Goal: Task Accomplishment & Management: Manage account settings

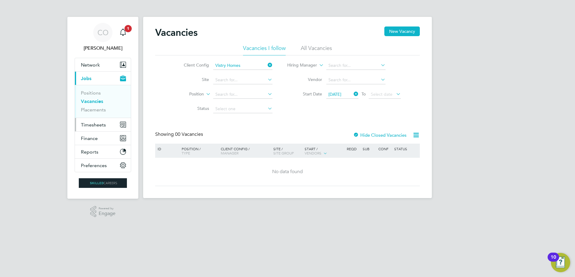
click at [94, 126] on span "Timesheets" at bounding box center [93, 125] width 25 height 6
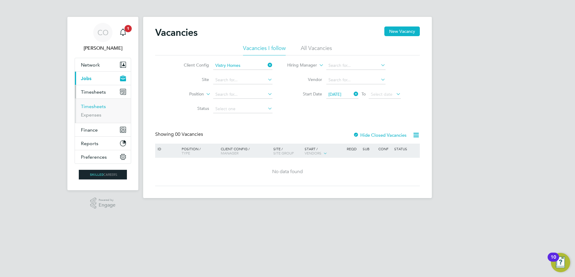
click at [95, 107] on link "Timesheets" at bounding box center [93, 106] width 25 height 6
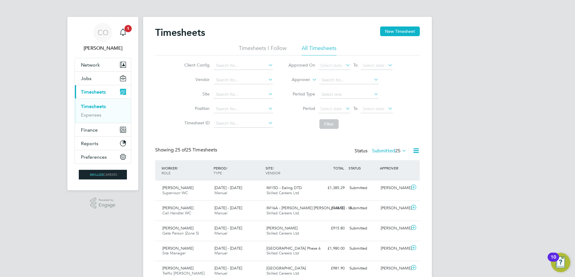
click at [311, 79] on icon at bounding box center [311, 77] width 0 height 5
click at [302, 84] on li "Worker" at bounding box center [295, 87] width 30 height 8
click at [334, 79] on input at bounding box center [348, 80] width 59 height 8
click at [339, 89] on li "Jayne Barrett" at bounding box center [356, 88] width 74 height 8
type input "Jayne Barrett"
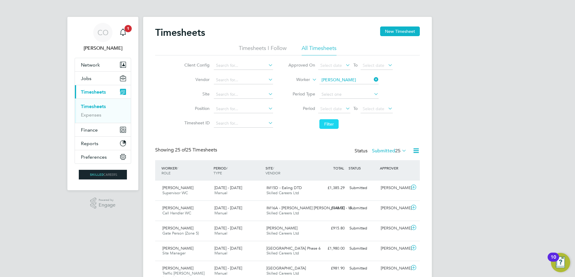
click at [329, 124] on button "Filter" at bounding box center [328, 124] width 19 height 10
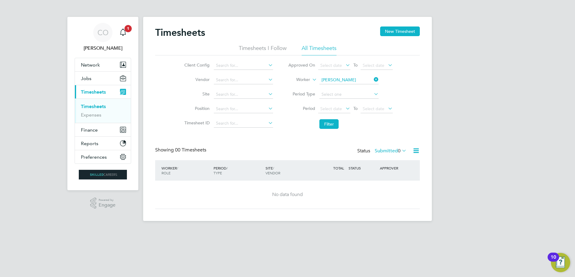
click at [329, 48] on li "All Timesheets" at bounding box center [319, 49] width 35 height 11
click at [368, 93] on input at bounding box center [348, 94] width 59 height 8
click at [330, 127] on li "Month" at bounding box center [349, 126] width 60 height 8
type input "Month"
click at [373, 95] on icon at bounding box center [373, 94] width 0 height 8
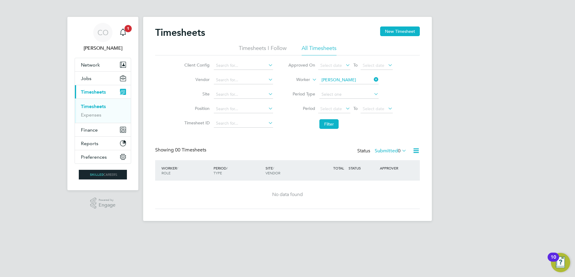
click at [400, 152] on icon at bounding box center [400, 150] width 0 height 8
click at [385, 160] on li "All" at bounding box center [389, 161] width 28 height 8
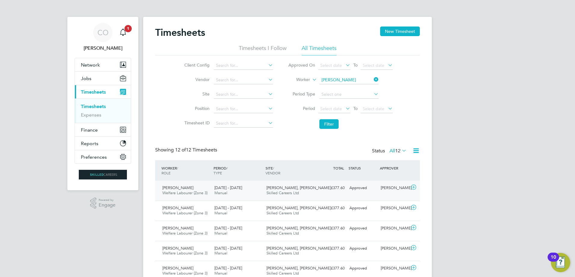
click at [414, 188] on icon at bounding box center [414, 187] width 8 height 5
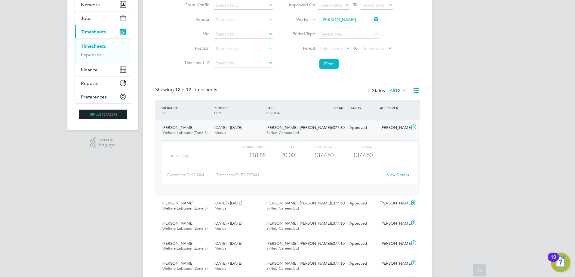
click at [396, 175] on link "View Details" at bounding box center [398, 174] width 22 height 5
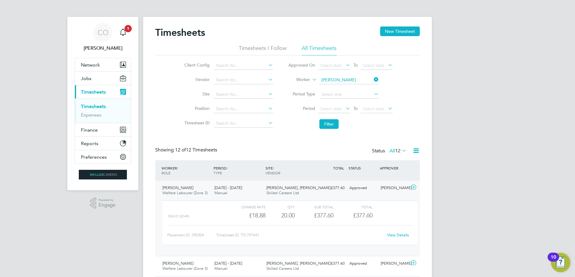
click at [373, 80] on icon at bounding box center [373, 79] width 0 height 8
click at [354, 80] on input at bounding box center [348, 80] width 59 height 8
paste input "Craig Trewhella"
type input "Craig Trewhella"
click at [357, 88] on b "Trewhella" at bounding box center [374, 88] width 35 height 5
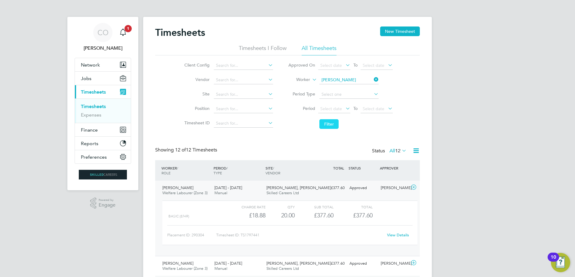
click at [330, 125] on button "Filter" at bounding box center [328, 124] width 19 height 10
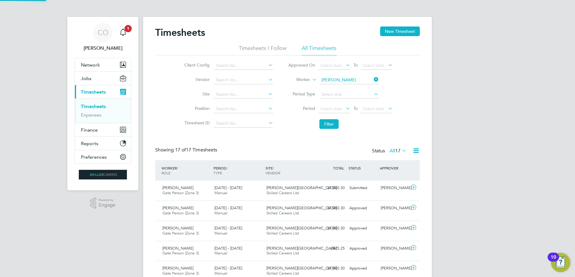
scroll to position [15, 52]
click at [373, 78] on icon at bounding box center [373, 79] width 0 height 8
click at [339, 81] on input at bounding box center [348, 80] width 59 height 8
type input "Tommy Lamport"
click at [330, 125] on button "Filter" at bounding box center [328, 124] width 19 height 10
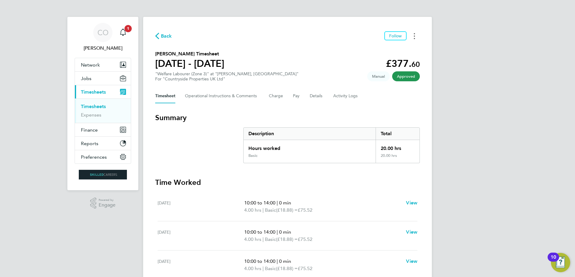
click at [413, 37] on button "Timesheets Menu" at bounding box center [414, 35] width 11 height 9
click at [370, 52] on link "Download timesheet" at bounding box center [384, 49] width 72 height 12
click at [161, 36] on span "Back" at bounding box center [166, 35] width 11 height 7
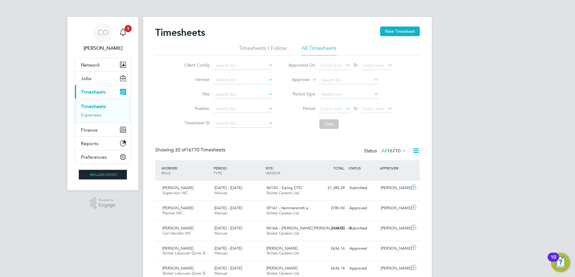
click at [311, 81] on icon at bounding box center [311, 77] width 0 height 5
click at [296, 86] on li "Worker" at bounding box center [295, 87] width 30 height 8
click at [330, 81] on input at bounding box center [348, 80] width 59 height 8
click at [357, 89] on b "[PERSON_NAME]" at bounding box center [374, 88] width 35 height 5
type input "[PERSON_NAME]"
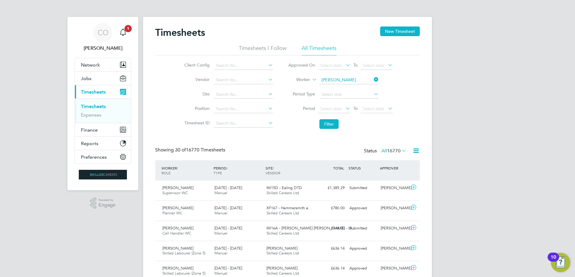
click at [333, 129] on li "Filter" at bounding box center [341, 124] width 120 height 16
click at [332, 124] on button "Filter" at bounding box center [328, 124] width 19 height 10
click at [413, 187] on icon at bounding box center [414, 187] width 8 height 5
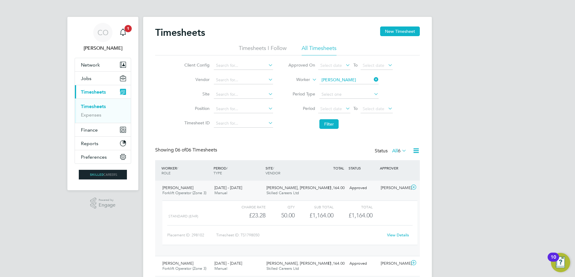
click at [395, 234] on link "View Details" at bounding box center [398, 234] width 22 height 5
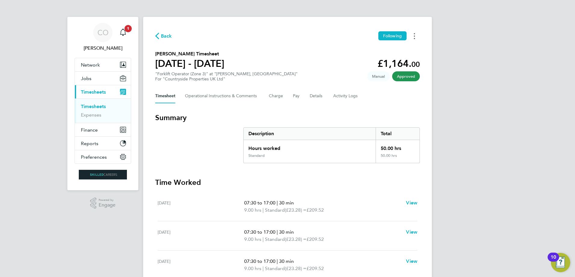
click at [414, 35] on icon "Timesheets Menu" at bounding box center [414, 36] width 1 height 6
click at [392, 50] on link "Download timesheet" at bounding box center [384, 49] width 72 height 12
click at [163, 36] on span "Back" at bounding box center [166, 35] width 11 height 7
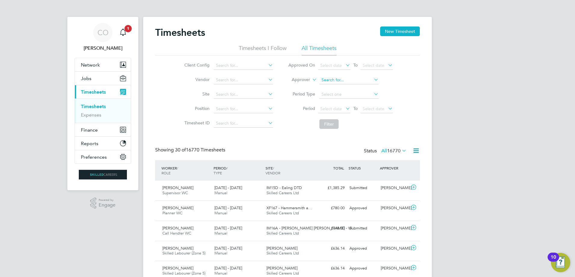
click at [338, 79] on input at bounding box center [348, 80] width 59 height 8
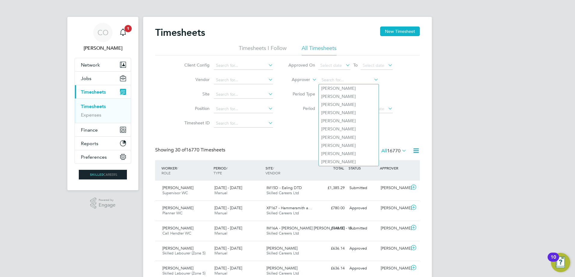
click at [311, 79] on icon at bounding box center [311, 77] width 0 height 5
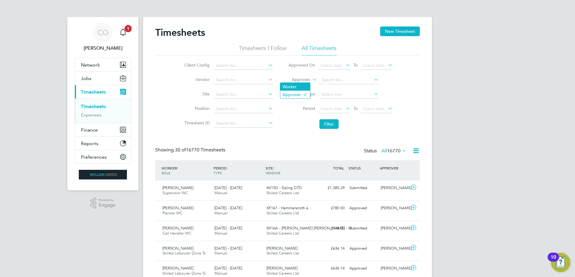
click at [305, 87] on li "Worker" at bounding box center [295, 87] width 30 height 8
click at [341, 79] on input at bounding box center [348, 80] width 59 height 8
click at [339, 78] on input at bounding box center [348, 80] width 59 height 8
paste input "Alberto Conversano"
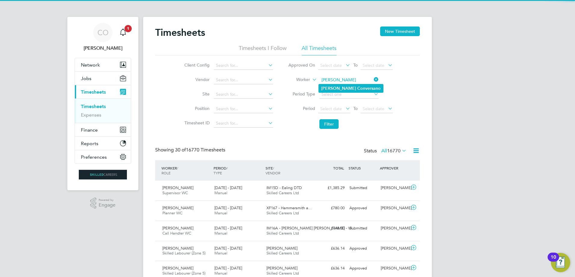
type input "Alberto Conversano"
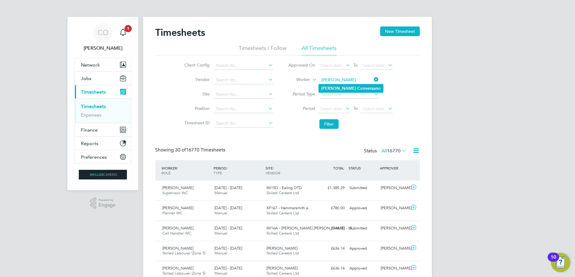
click at [334, 88] on b "Alberto" at bounding box center [338, 88] width 35 height 5
click at [328, 124] on button "Filter" at bounding box center [328, 124] width 19 height 10
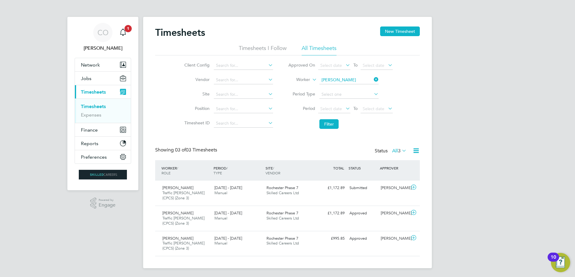
click at [373, 80] on icon at bounding box center [373, 79] width 0 height 8
click at [348, 80] on input at bounding box center [348, 80] width 59 height 8
paste input "[PERSON_NAME]"
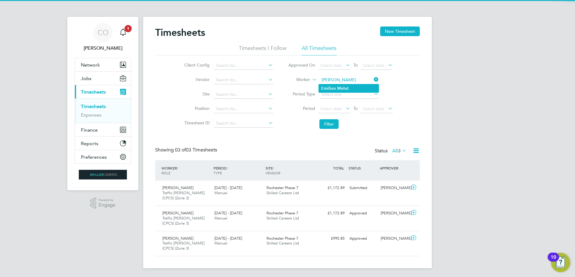
type input "[PERSON_NAME]"
click at [337, 88] on b "Melut" at bounding box center [342, 88] width 11 height 5
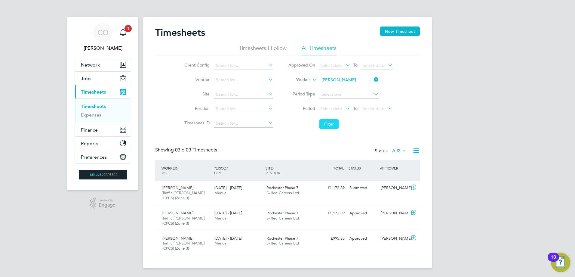
click at [327, 124] on button "Filter" at bounding box center [328, 124] width 19 height 10
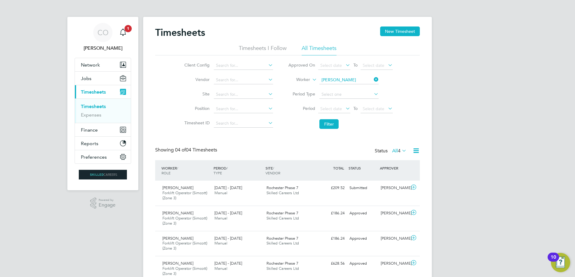
click at [373, 80] on icon at bounding box center [373, 79] width 0 height 8
click at [353, 81] on input at bounding box center [348, 80] width 59 height 8
paste input "Liam Dymond"
type input "Liam Dymond"
click at [330, 131] on li "Filter" at bounding box center [341, 124] width 120 height 16
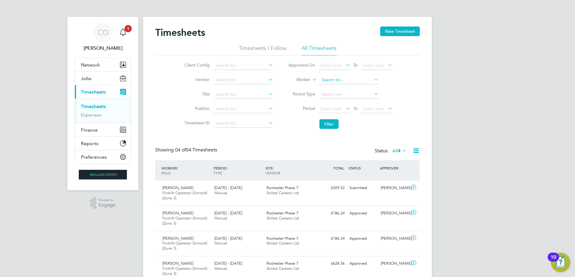
click at [338, 83] on input at bounding box center [348, 80] width 59 height 8
paste input "Liam Dymond"
type input "Liam Dymond"
click at [357, 87] on b "Dymond" at bounding box center [374, 88] width 35 height 5
click at [327, 124] on button "Filter" at bounding box center [328, 124] width 19 height 10
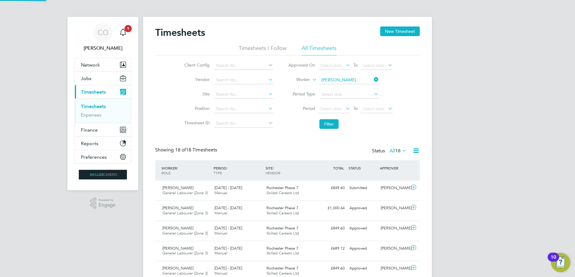
scroll to position [15, 52]
click at [373, 78] on icon at bounding box center [373, 79] width 0 height 8
click at [358, 81] on input at bounding box center [348, 80] width 59 height 8
paste input "Muritala Salau"
click at [337, 87] on b "Muritala" at bounding box center [329, 88] width 17 height 5
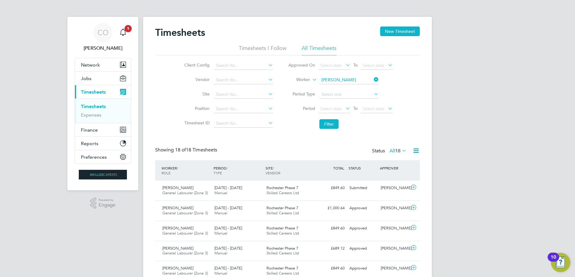
type input "Muritalau Olatnji Kehinde Salau"
click at [330, 126] on button "Filter" at bounding box center [328, 124] width 19 height 10
click at [373, 80] on icon at bounding box center [373, 79] width 0 height 8
click at [354, 81] on input at bounding box center [348, 80] width 59 height 8
paste input "Craig Trewhella"
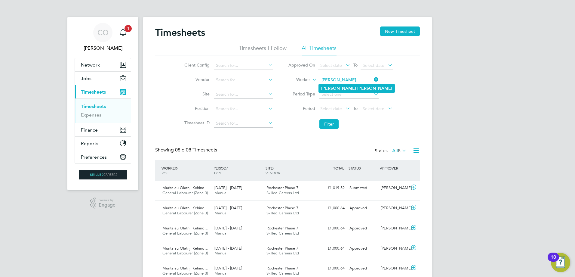
type input "Craig Trewhella"
click at [357, 88] on b "Trewhella" at bounding box center [374, 88] width 35 height 5
click at [328, 119] on button "Filter" at bounding box center [328, 124] width 19 height 10
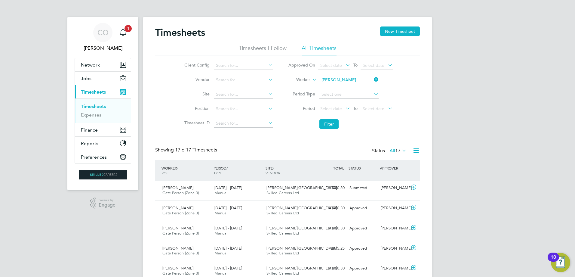
click at [373, 78] on icon at bounding box center [373, 79] width 0 height 8
click at [363, 81] on input at bounding box center [348, 80] width 59 height 8
paste input "Maria Casey"
type input "Maria Casey"
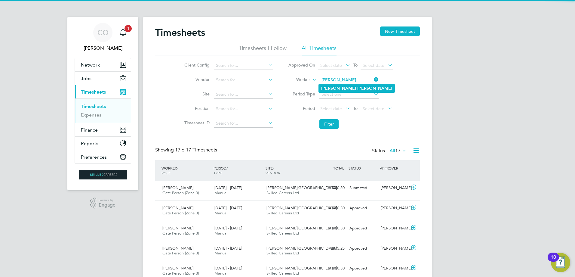
click at [331, 88] on b "Maria" at bounding box center [338, 88] width 35 height 5
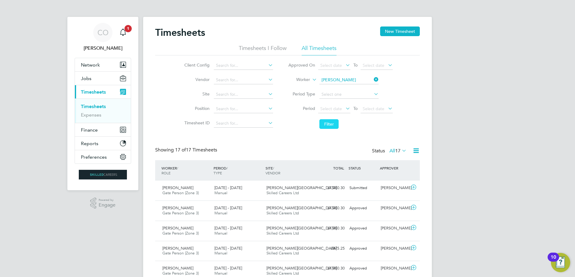
click at [329, 125] on button "Filter" at bounding box center [328, 124] width 19 height 10
click at [413, 186] on icon at bounding box center [414, 187] width 8 height 5
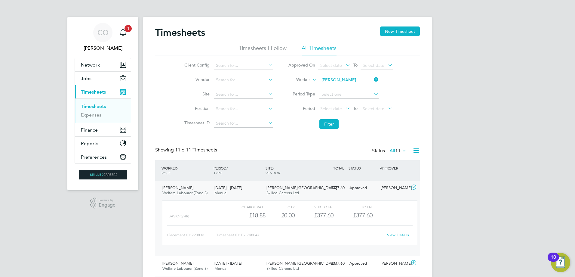
click at [395, 235] on link "View Details" at bounding box center [398, 234] width 22 height 5
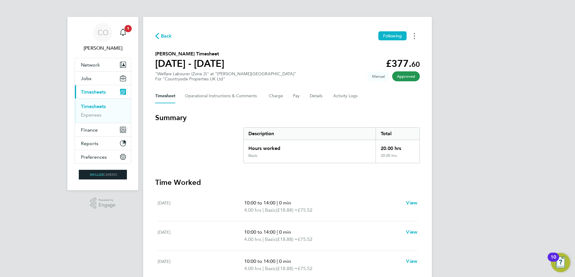
click at [413, 35] on button "Timesheets Menu" at bounding box center [414, 35] width 11 height 9
click at [399, 49] on link "Download timesheet" at bounding box center [384, 49] width 72 height 12
